Goal: Find specific page/section

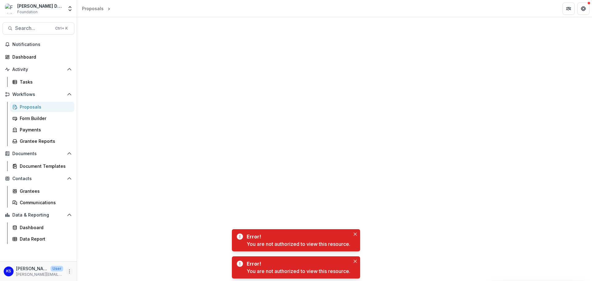
click at [69, 271] on icon "More" at bounding box center [69, 271] width 5 height 5
click at [97, 269] on button "Logout" at bounding box center [110, 268] width 66 height 10
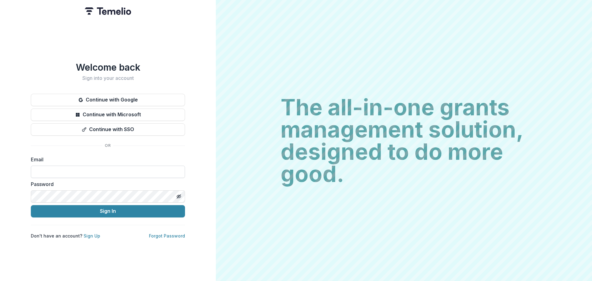
click at [83, 168] on input at bounding box center [108, 172] width 154 height 12
type input "**********"
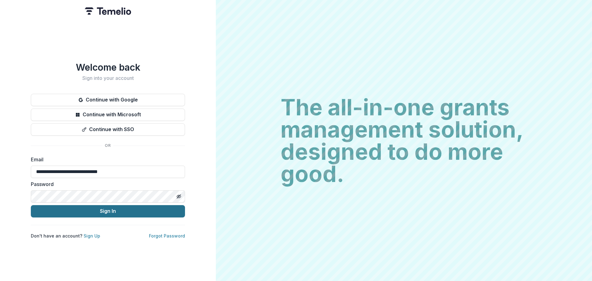
click at [89, 212] on button "Sign In" at bounding box center [108, 211] width 154 height 12
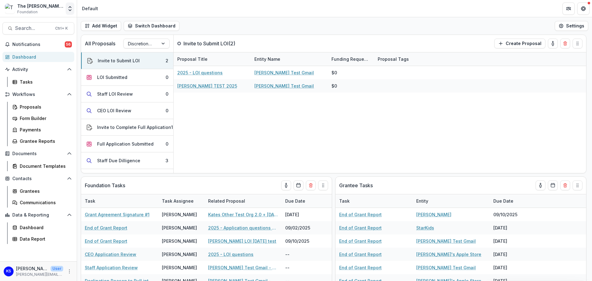
click at [69, 8] on icon "Open entity switcher" at bounding box center [70, 9] width 6 height 6
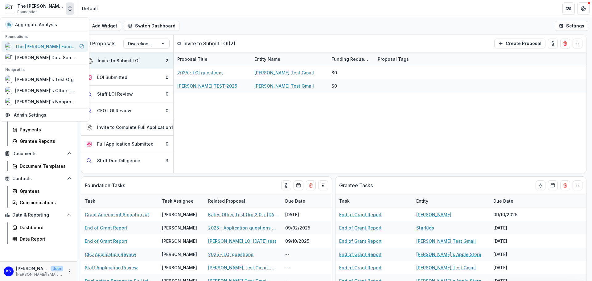
click at [65, 43] on div "The [PERSON_NAME] Foundation Workflow Sandbox" at bounding box center [46, 46] width 62 height 6
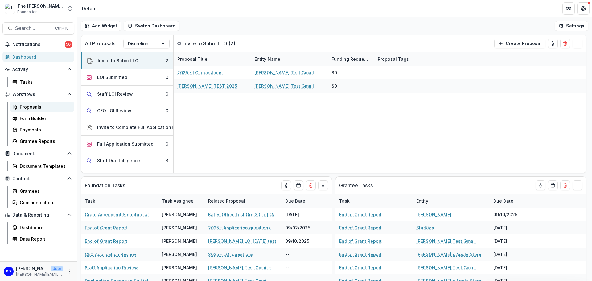
click at [50, 105] on div "Proposals" at bounding box center [45, 107] width 50 height 6
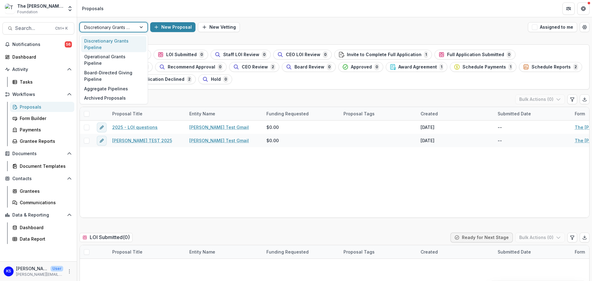
click at [139, 28] on div at bounding box center [141, 27] width 11 height 9
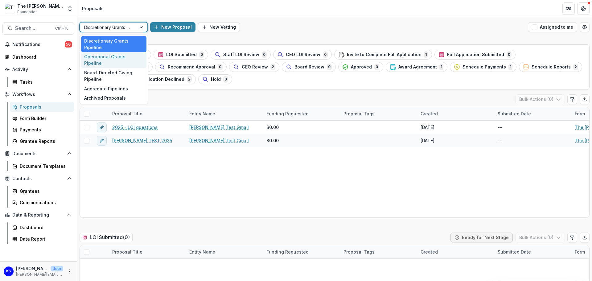
click at [133, 58] on div "Operational Grants Pipeline" at bounding box center [113, 60] width 65 height 16
